Goal: Task Accomplishment & Management: Manage account settings

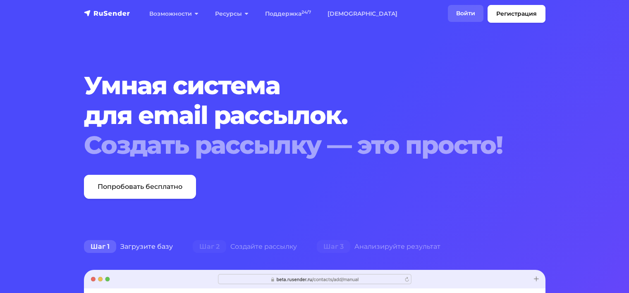
click at [477, 10] on link "Войти" at bounding box center [466, 13] width 36 height 17
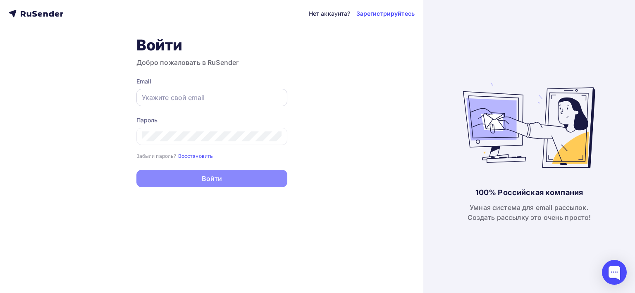
type input "[EMAIL_ADDRESS][DOMAIN_NAME]"
click at [202, 96] on input "[EMAIL_ADDRESS][DOMAIN_NAME]" at bounding box center [212, 98] width 140 height 10
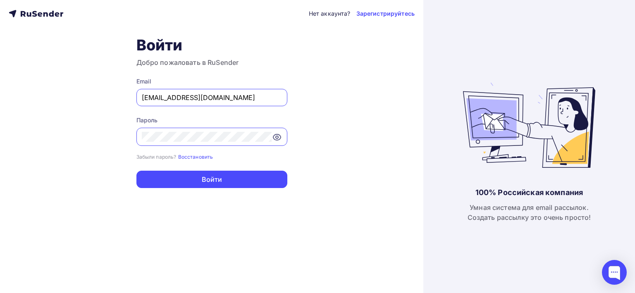
drag, startPoint x: 215, startPoint y: 97, endPoint x: 134, endPoint y: 92, distance: 80.8
click at [134, 92] on div "Нет аккаунта? Зарегистрируйтесь Войти Добро пожаловать в RuSender Email [EMAIL_…" at bounding box center [211, 146] width 423 height 293
click at [93, 115] on div "Нет аккаунта? Зарегистрируйтесь Войти Добро пожаловать в RuSender Email [EMAIL_…" at bounding box center [211, 146] width 423 height 293
click at [189, 157] on small "Восстановить" at bounding box center [195, 157] width 35 height 6
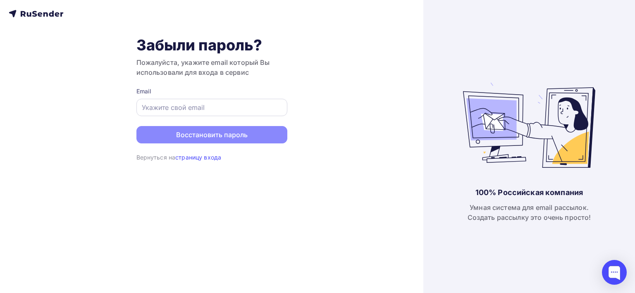
click at [196, 112] on input "text" at bounding box center [212, 108] width 140 height 10
paste input "[EMAIL_ADDRESS][DOMAIN_NAME]"
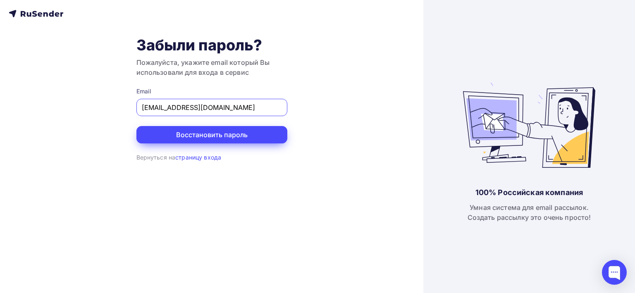
type input "[EMAIL_ADDRESS][DOMAIN_NAME]"
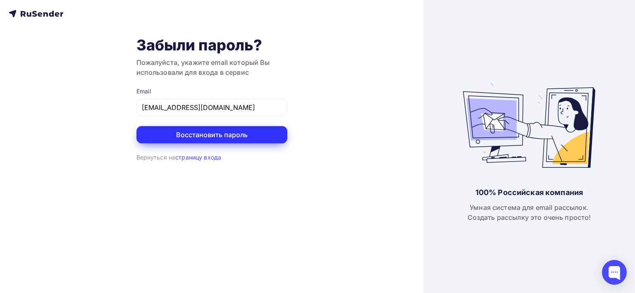
click at [194, 132] on button "Восстановить пароль" at bounding box center [211, 134] width 151 height 17
